Goal: Download file/media

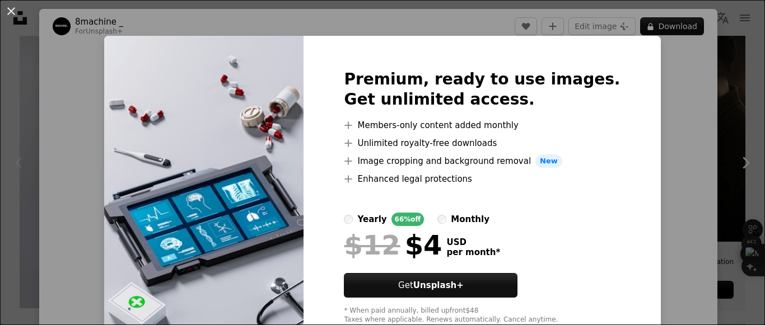
click at [651, 88] on div "An X shape Premium, ready to use images. Get unlimited access. A plus sign Memb…" at bounding box center [382, 162] width 765 height 325
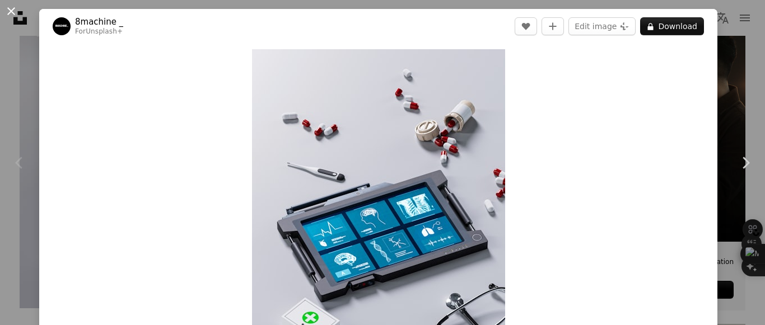
click at [10, 8] on button "An X shape" at bounding box center [10, 10] width 13 height 13
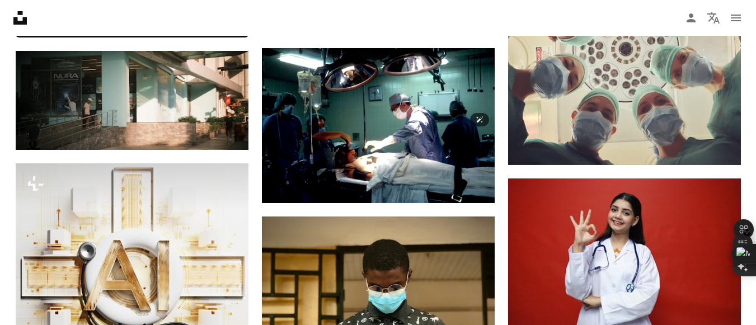
scroll to position [774, 0]
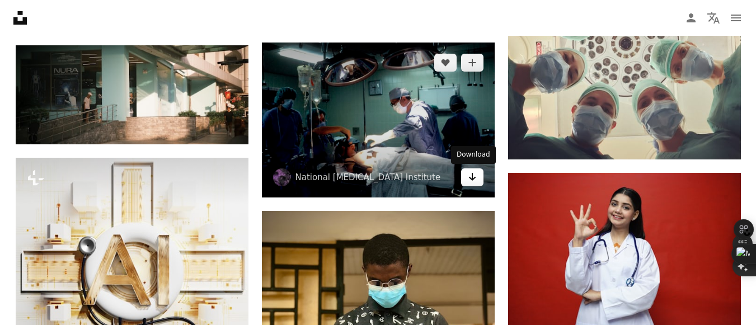
click at [473, 178] on icon "Arrow pointing down" at bounding box center [472, 176] width 9 height 13
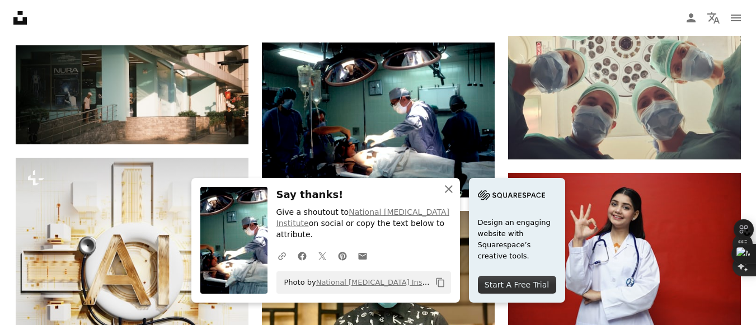
click at [450, 193] on icon "button" at bounding box center [449, 189] width 8 height 8
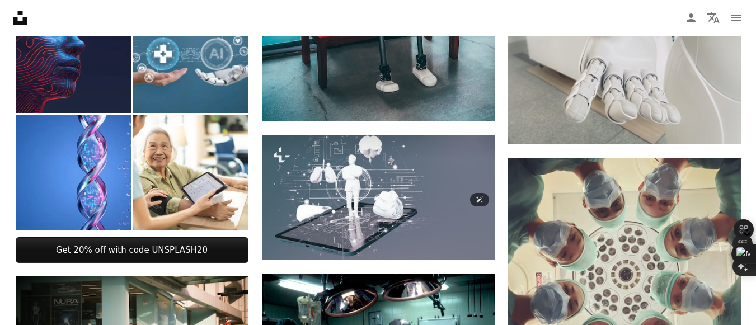
scroll to position [532, 0]
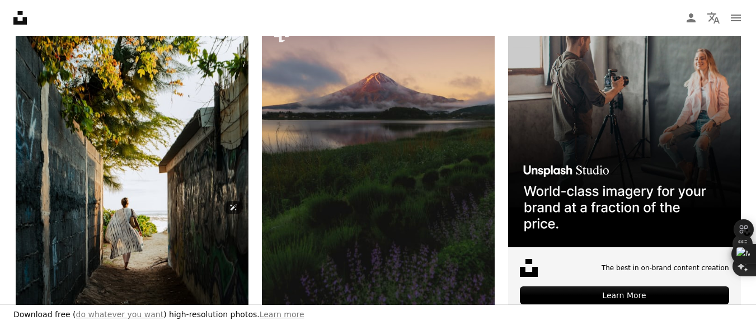
scroll to position [448, 0]
